Goal: Find specific fact: Find specific fact

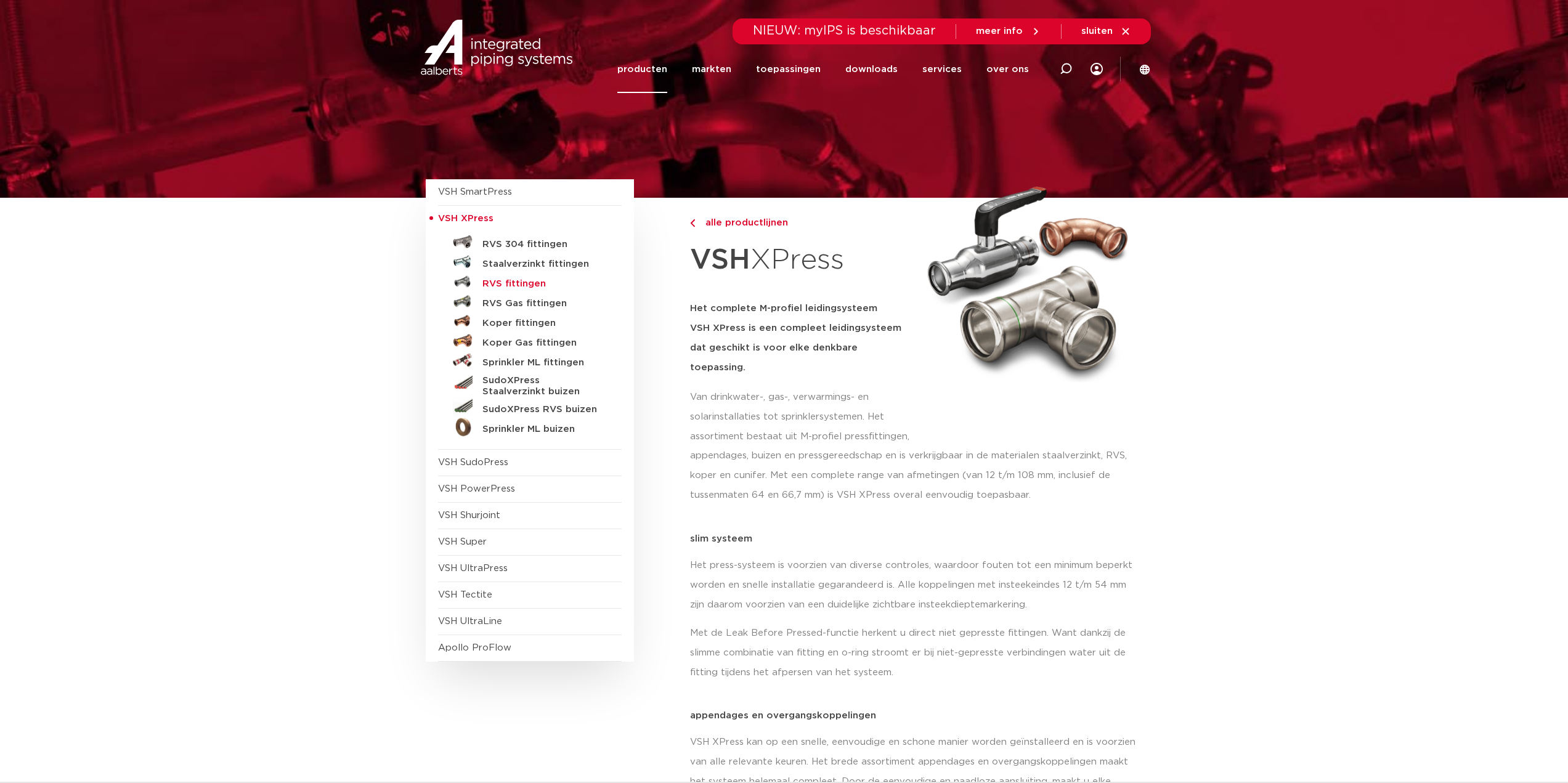
click at [527, 281] on h5 "RVS fittingen" at bounding box center [543, 284] width 122 height 11
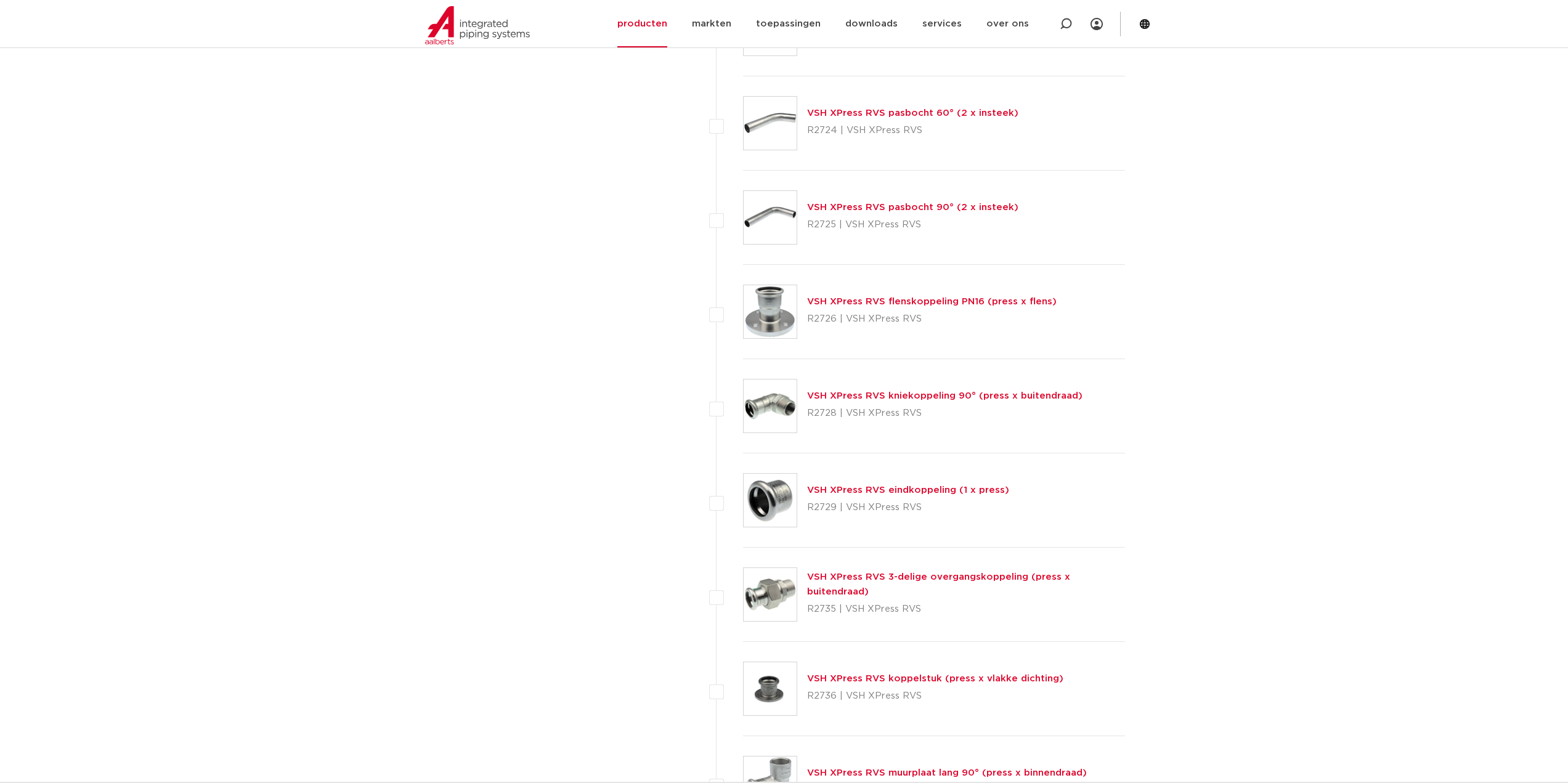
scroll to position [2095, 0]
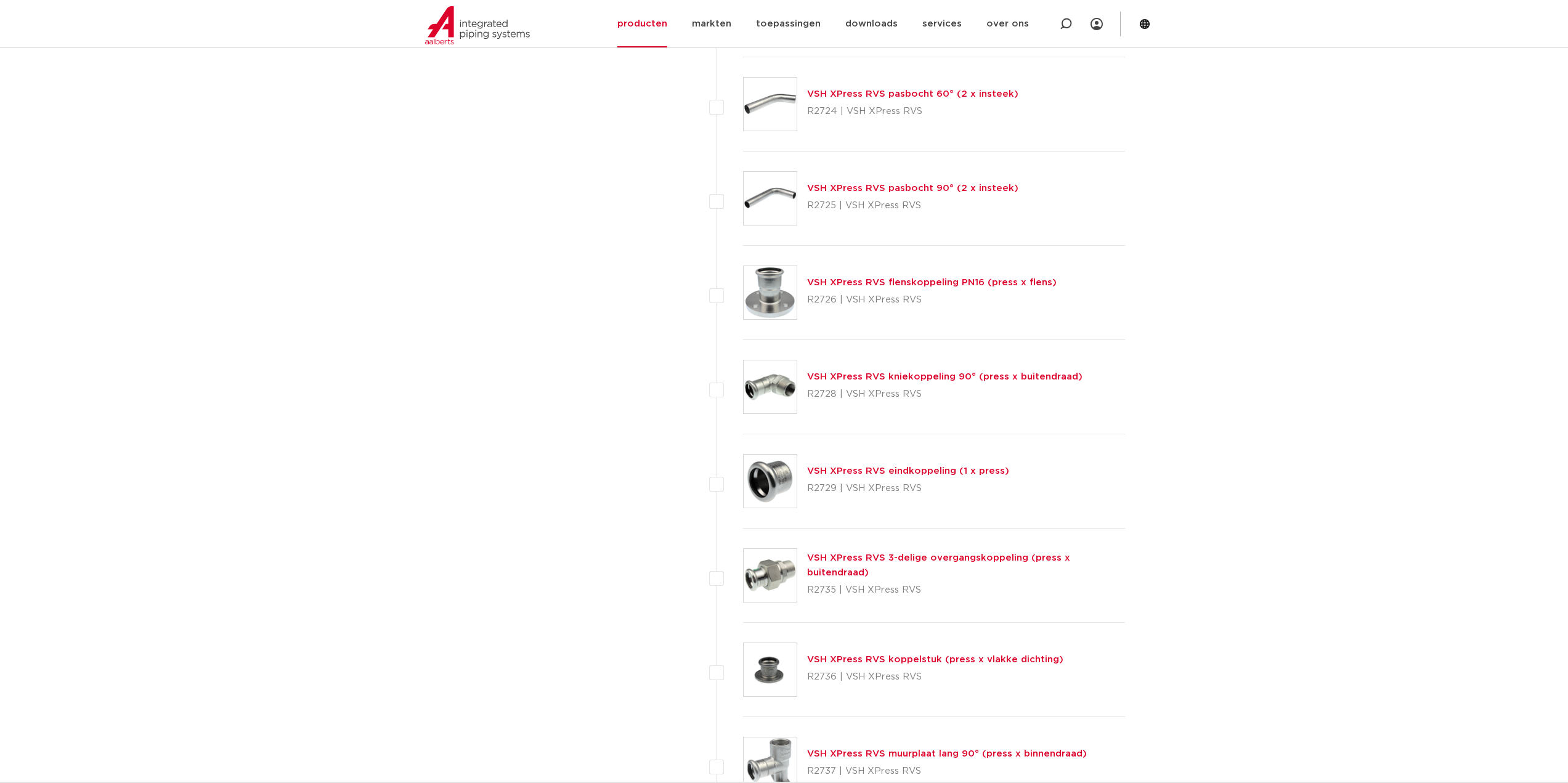
click at [887, 473] on link "VSH XPress RVS eindkoppeling (1 x press)" at bounding box center [908, 471] width 202 height 9
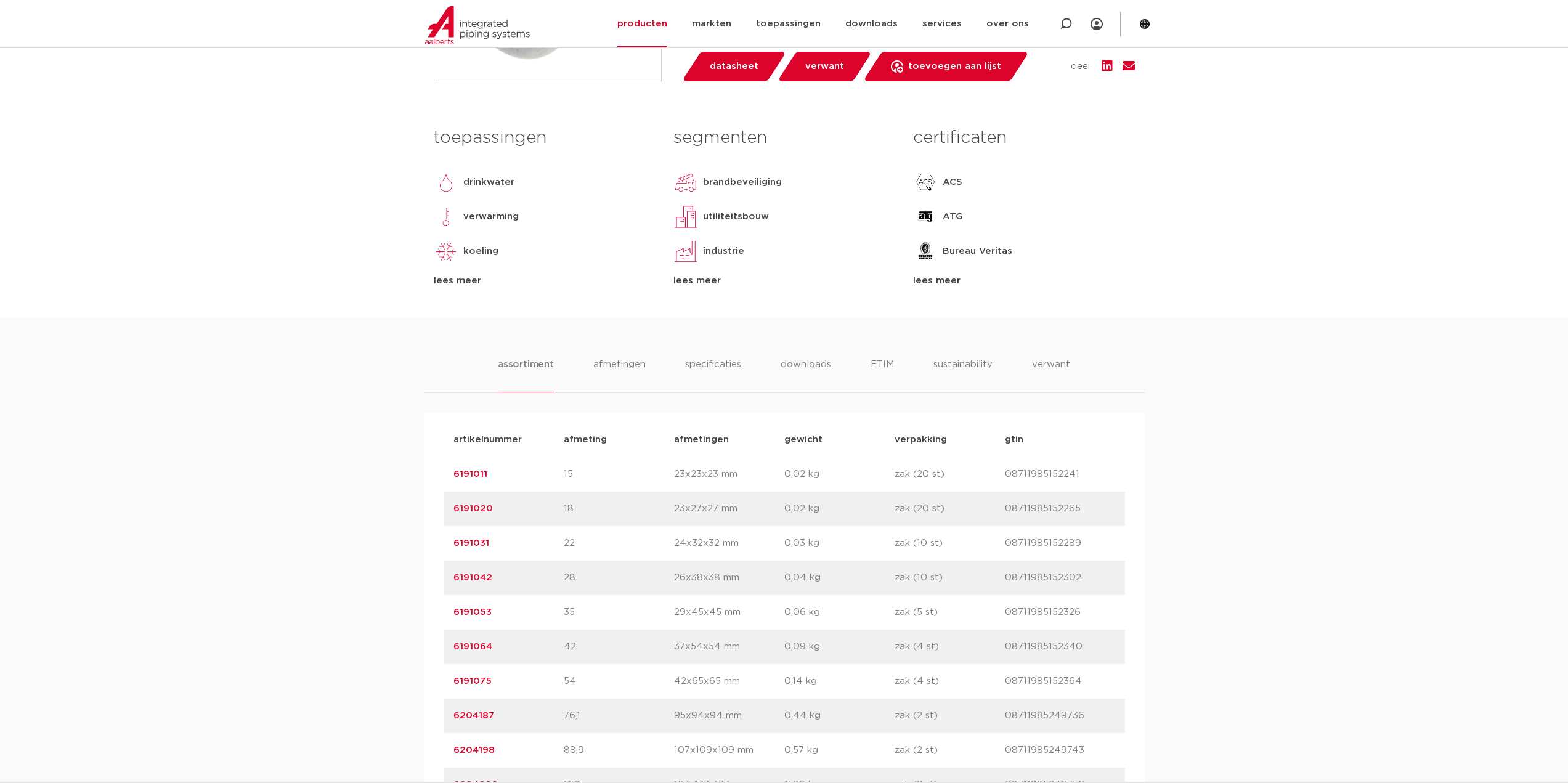
scroll to position [493, 0]
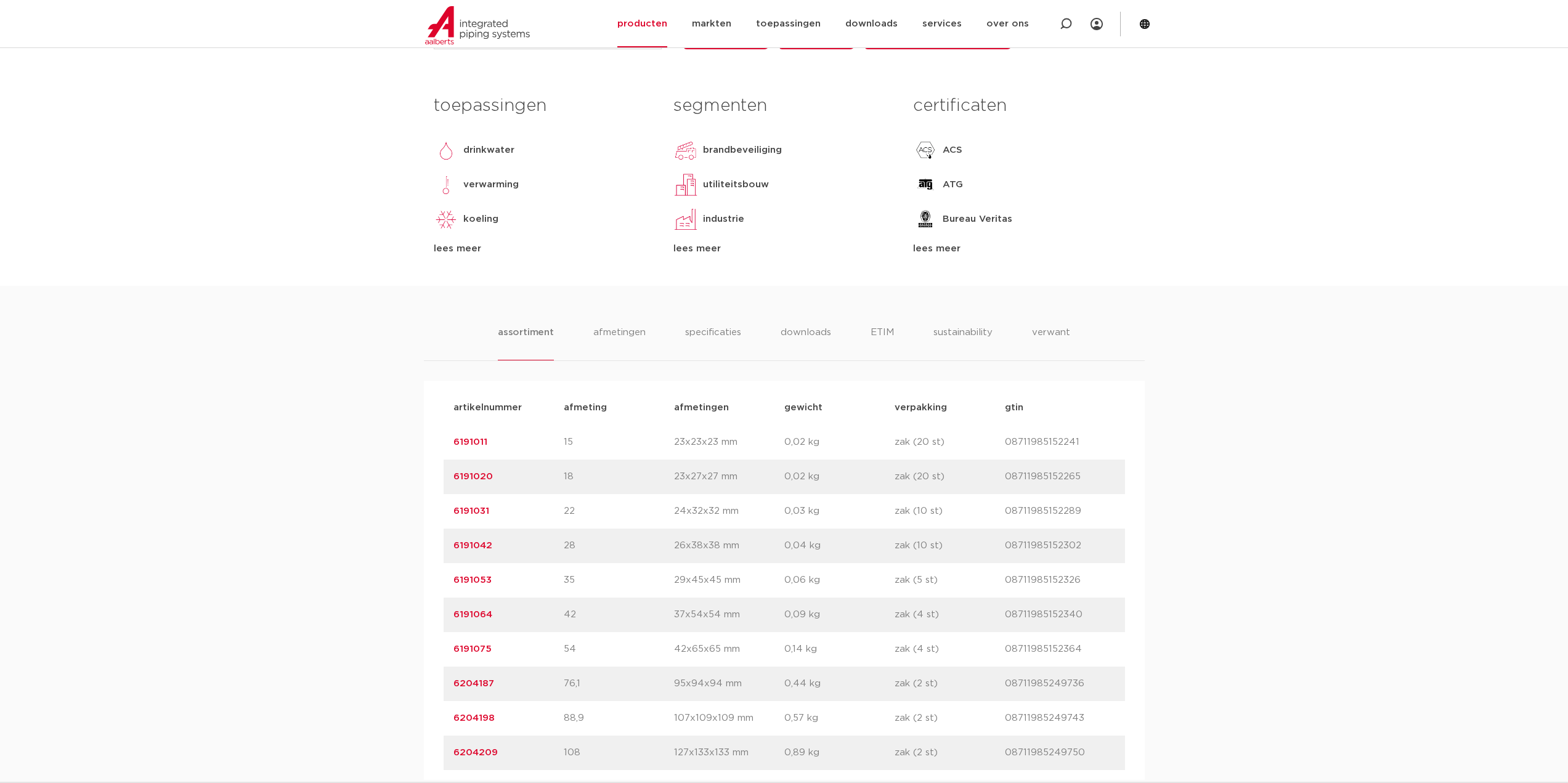
drag, startPoint x: 495, startPoint y: 544, endPoint x: 451, endPoint y: 543, distance: 44.0
click at [451, 543] on div "artikelnummer 6191042 afmeting 28 [GEOGRAPHIC_DATA] 26x38x38 mm gewicht 0,04 kg…" at bounding box center [784, 546] width 681 height 35
copy link "6191042"
